Goal: Task Accomplishment & Management: Manage account settings

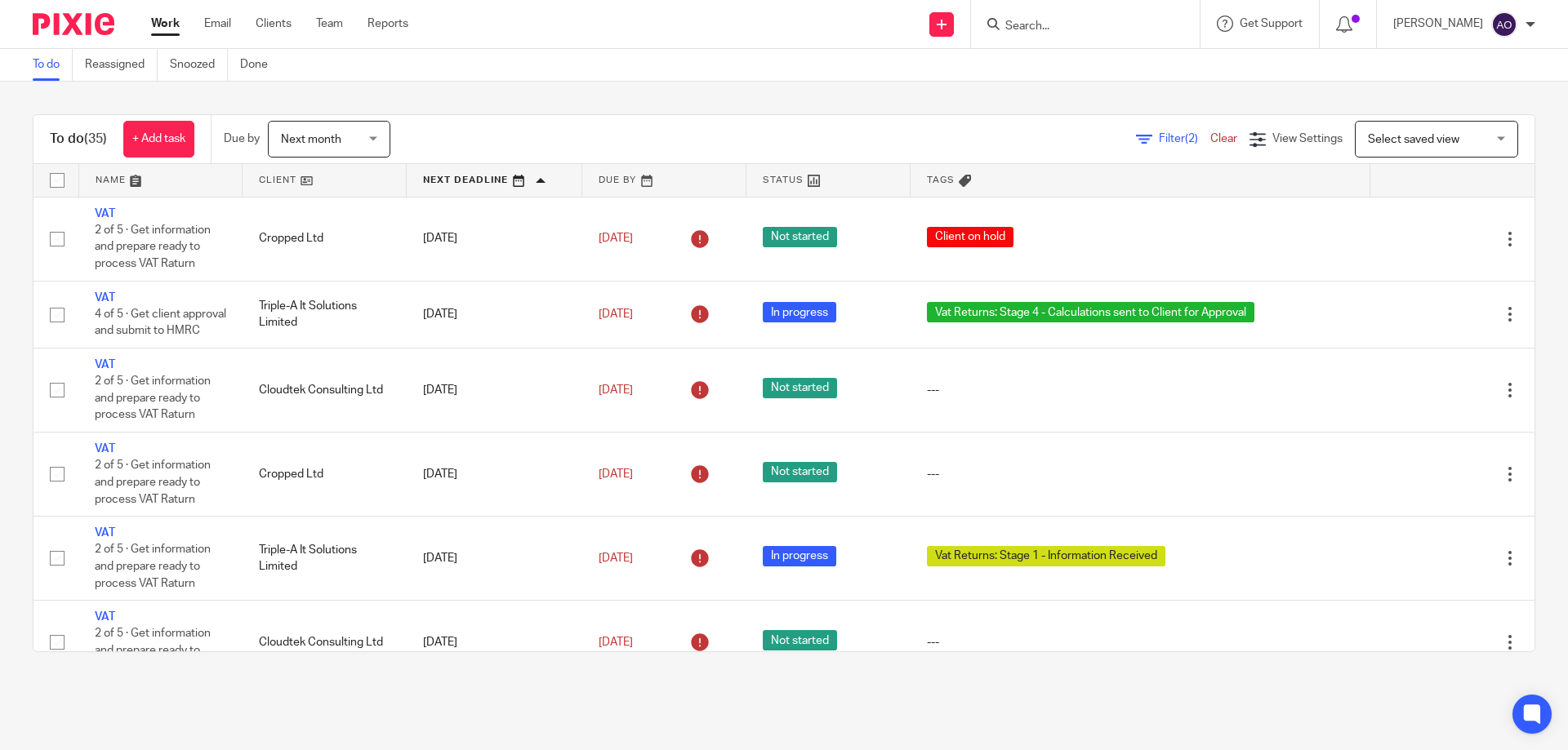
click at [313, 181] on link at bounding box center [324, 180] width 163 height 33
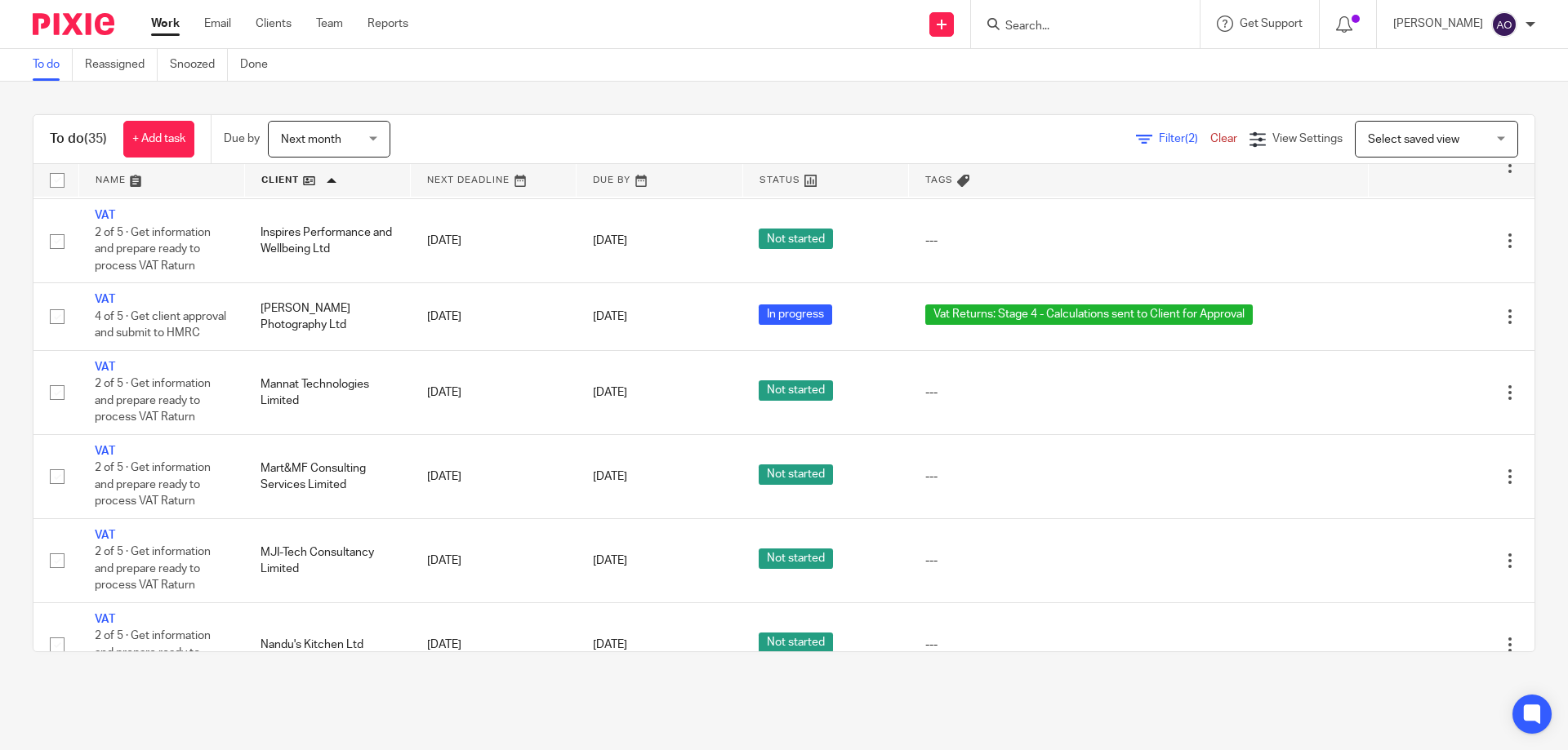
scroll to position [1632, 0]
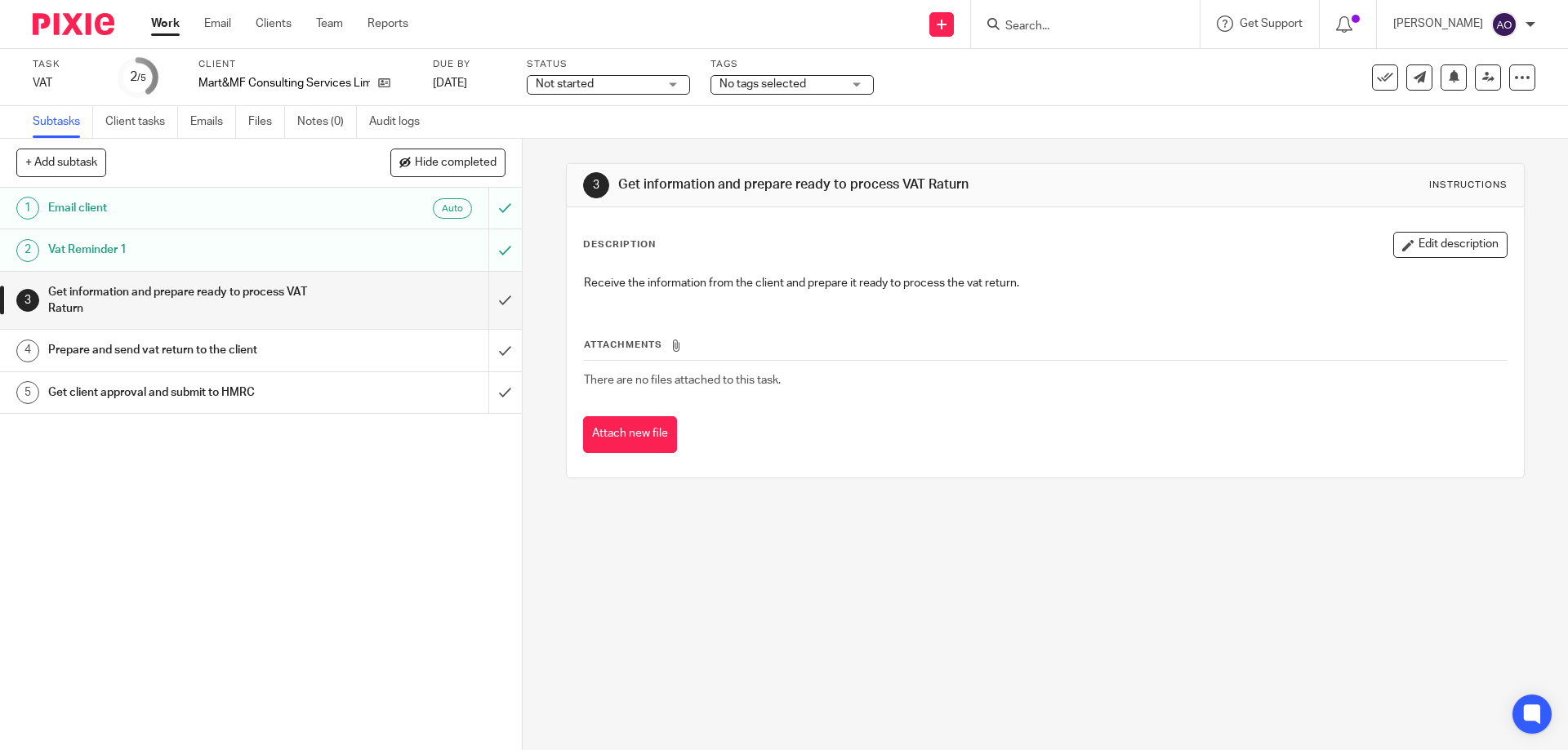
click at [667, 82] on div "Not started Not started" at bounding box center [608, 85] width 163 height 20
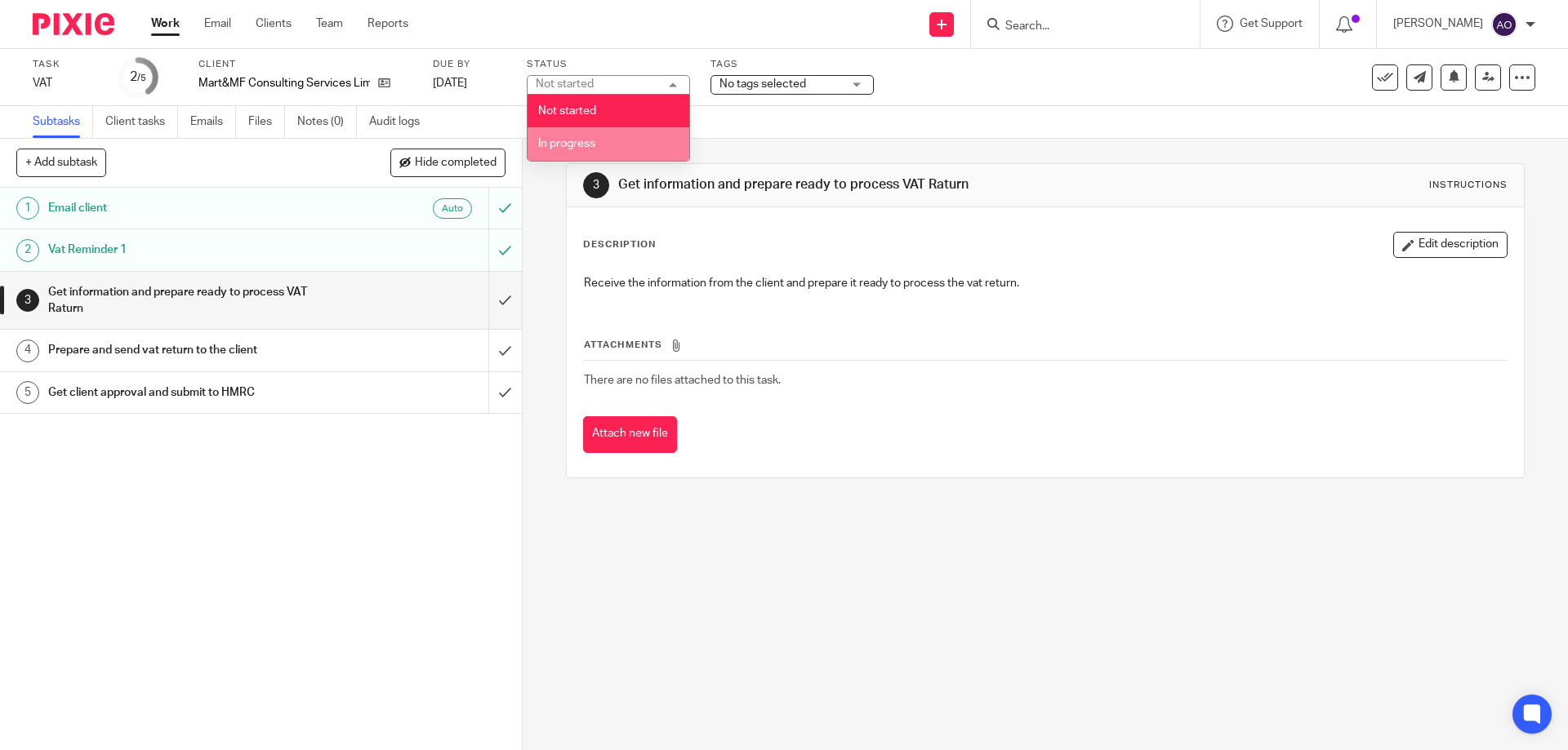
click at [609, 145] on li "In progress" at bounding box center [608, 144] width 161 height 34
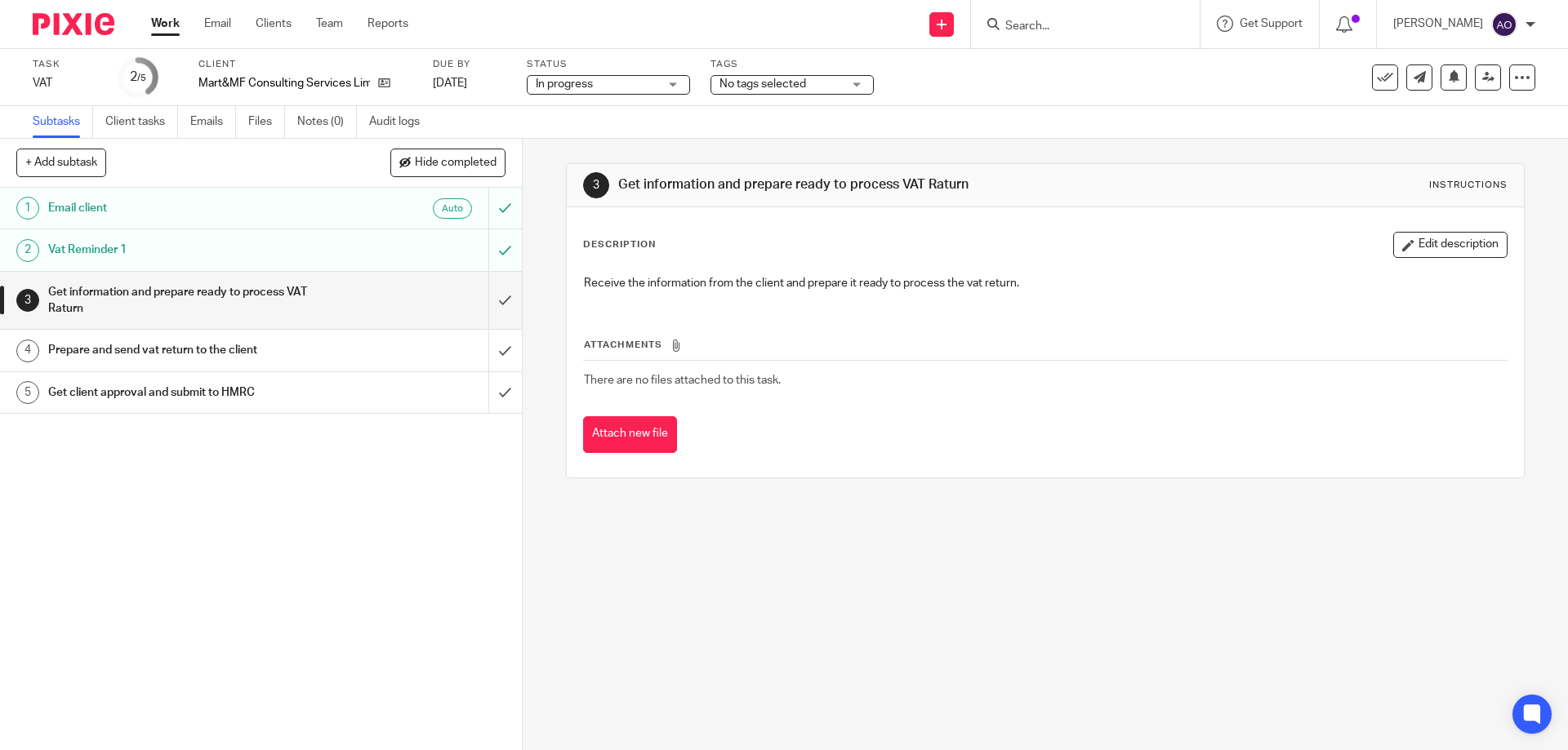
click at [858, 83] on div "No tags selected" at bounding box center [792, 85] width 163 height 20
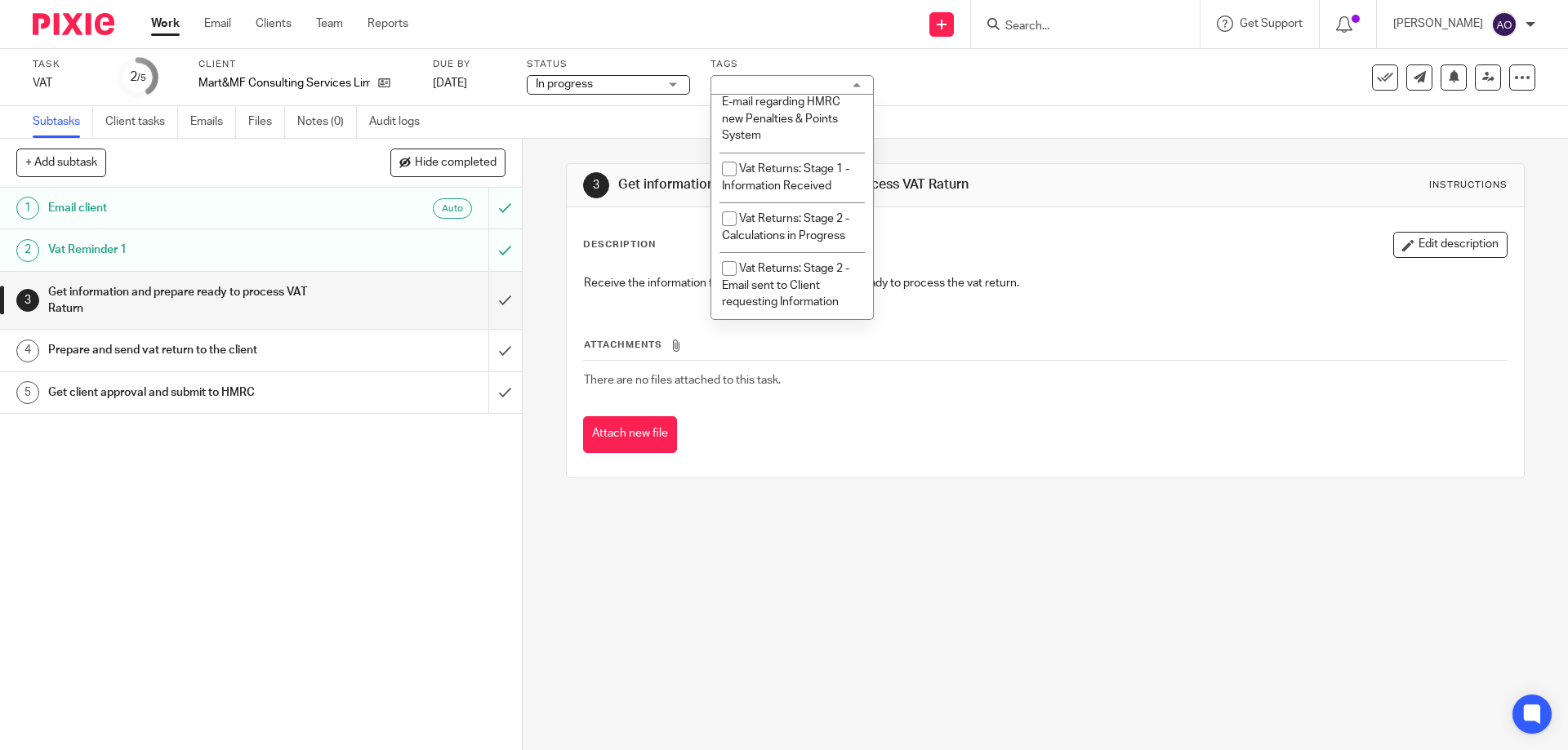
scroll to position [929, 0]
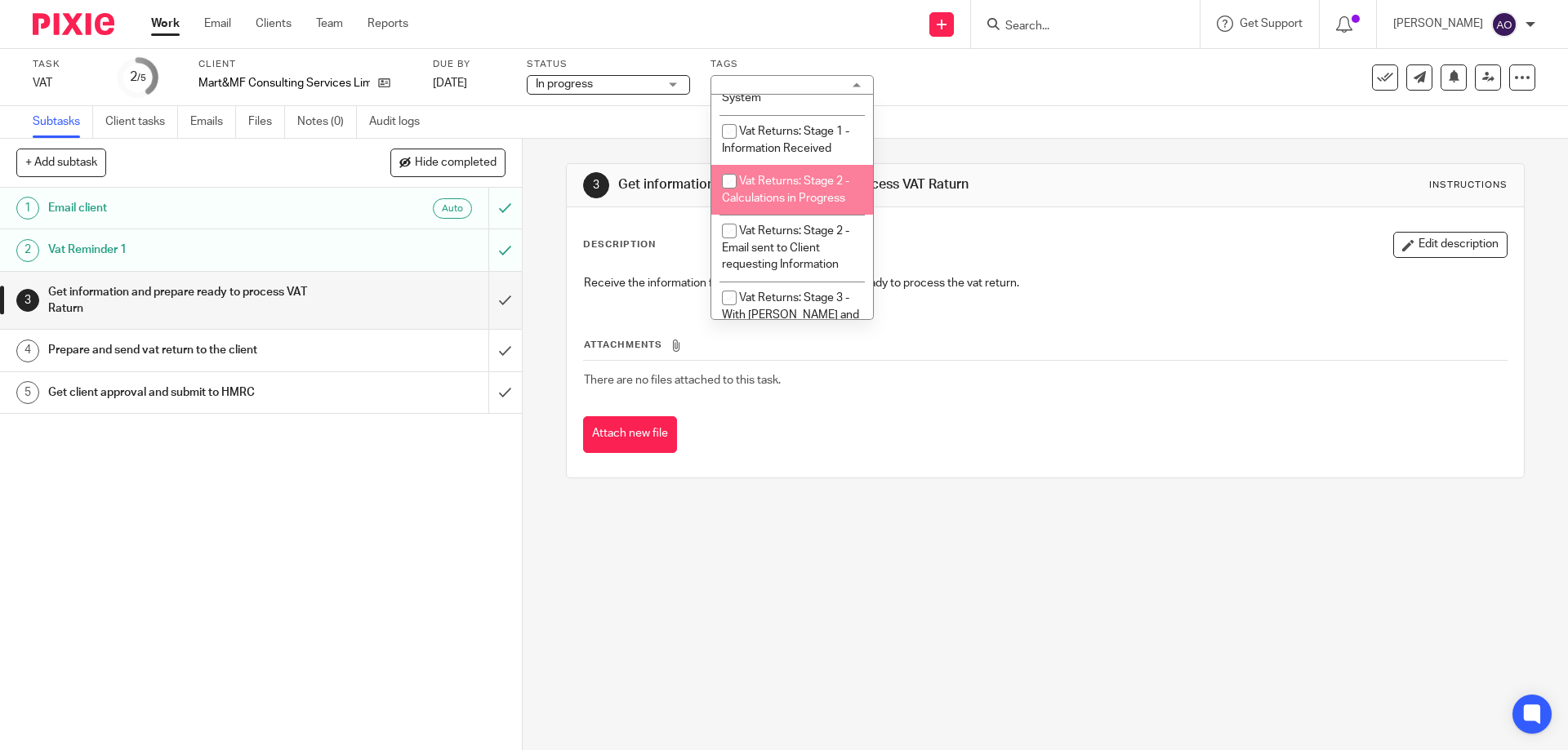
click at [725, 166] on input "checkbox" at bounding box center [730, 181] width 31 height 31
checkbox input "true"
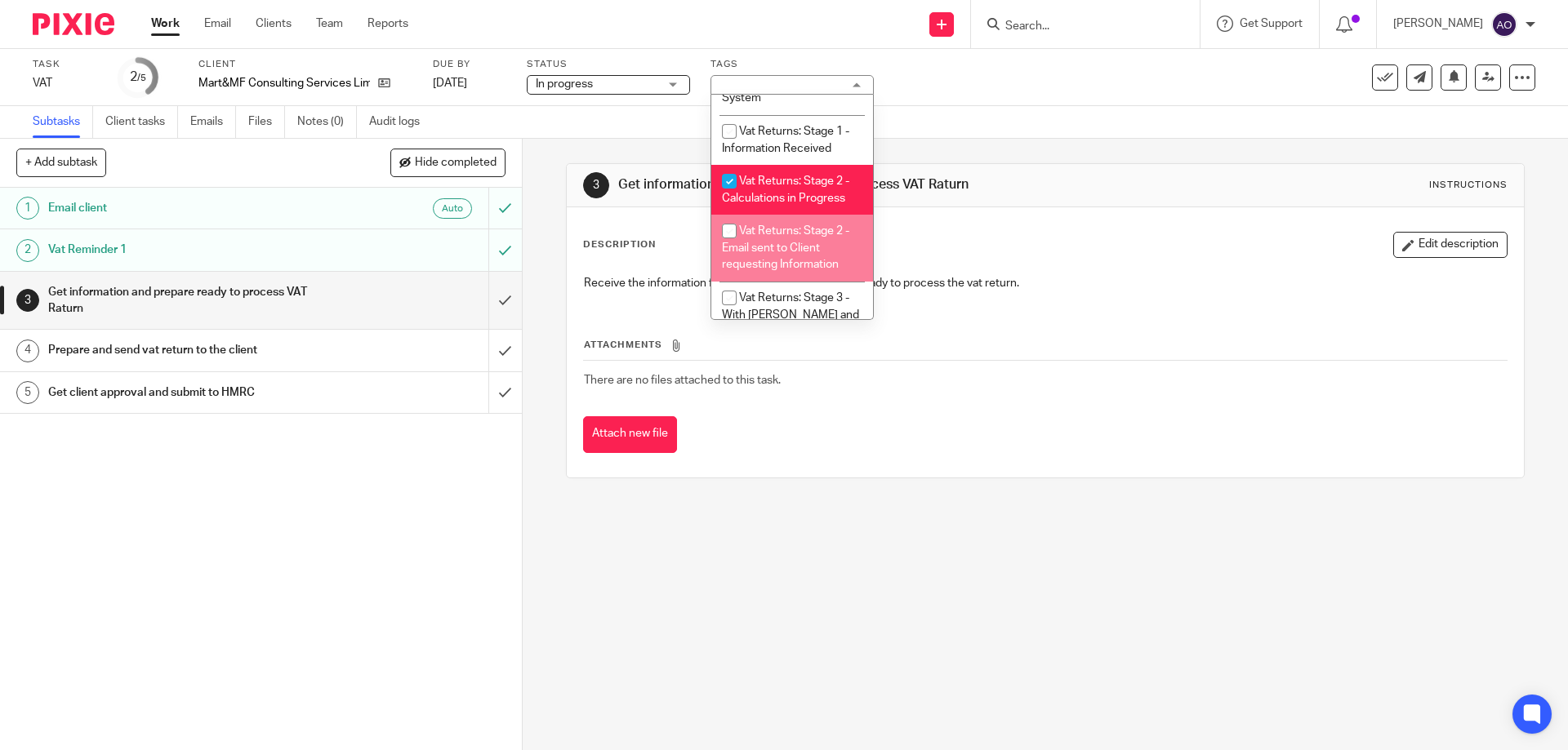
drag, startPoint x: 729, startPoint y: 227, endPoint x: 724, endPoint y: 250, distance: 23.5
click at [730, 227] on input "checkbox" at bounding box center [730, 231] width 31 height 31
checkbox input "true"
click at [458, 468] on div "1 Email client Auto 2 Vat Reminder 1 3 Get information and prepare ready to pro…" at bounding box center [261, 470] width 522 height 563
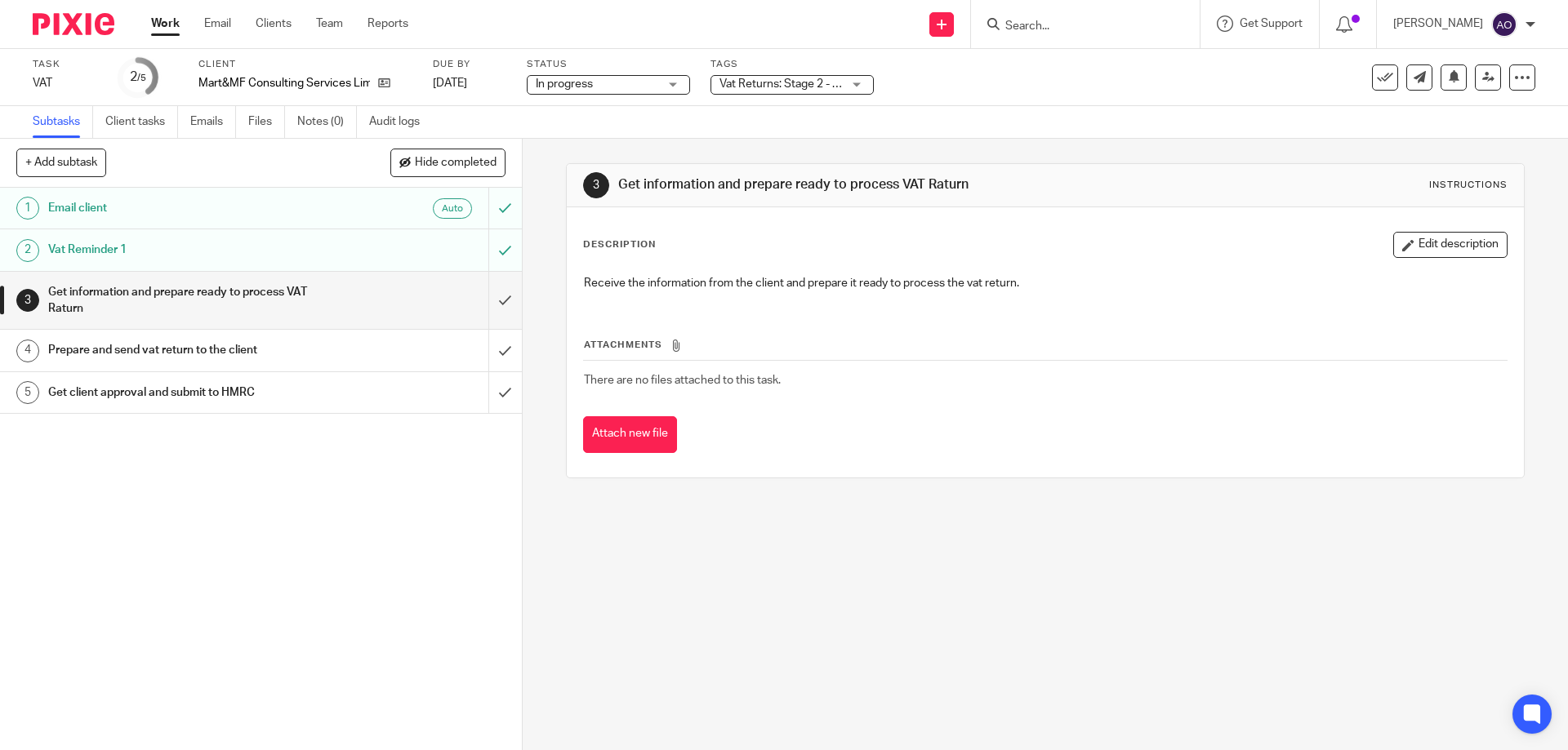
click at [69, 28] on img at bounding box center [73, 24] width 82 height 22
